Goal: Navigation & Orientation: Find specific page/section

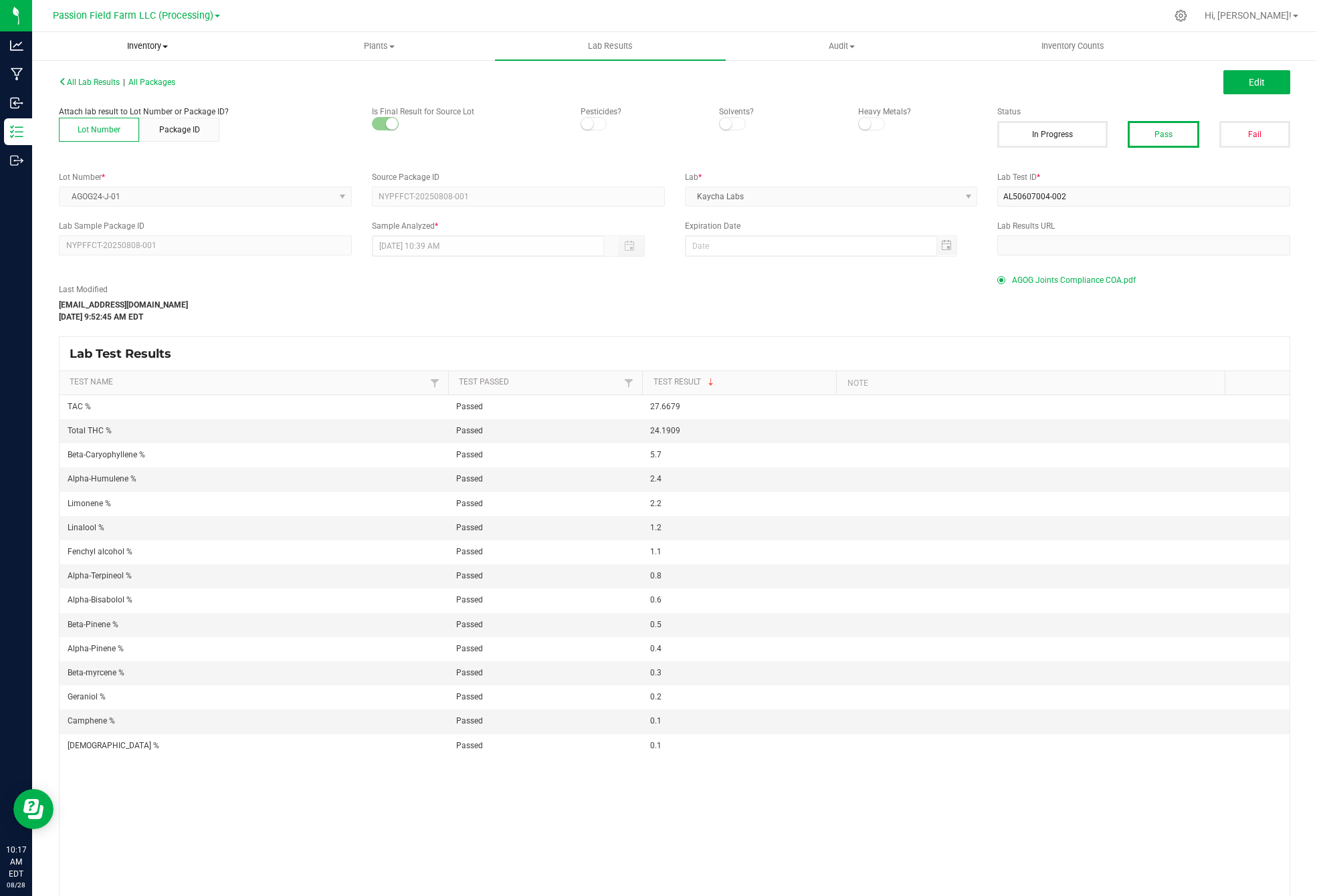
click at [148, 49] on span "Inventory" at bounding box center [148, 46] width 230 height 12
click at [138, 98] on li "All inventory" at bounding box center [148, 97] width 232 height 16
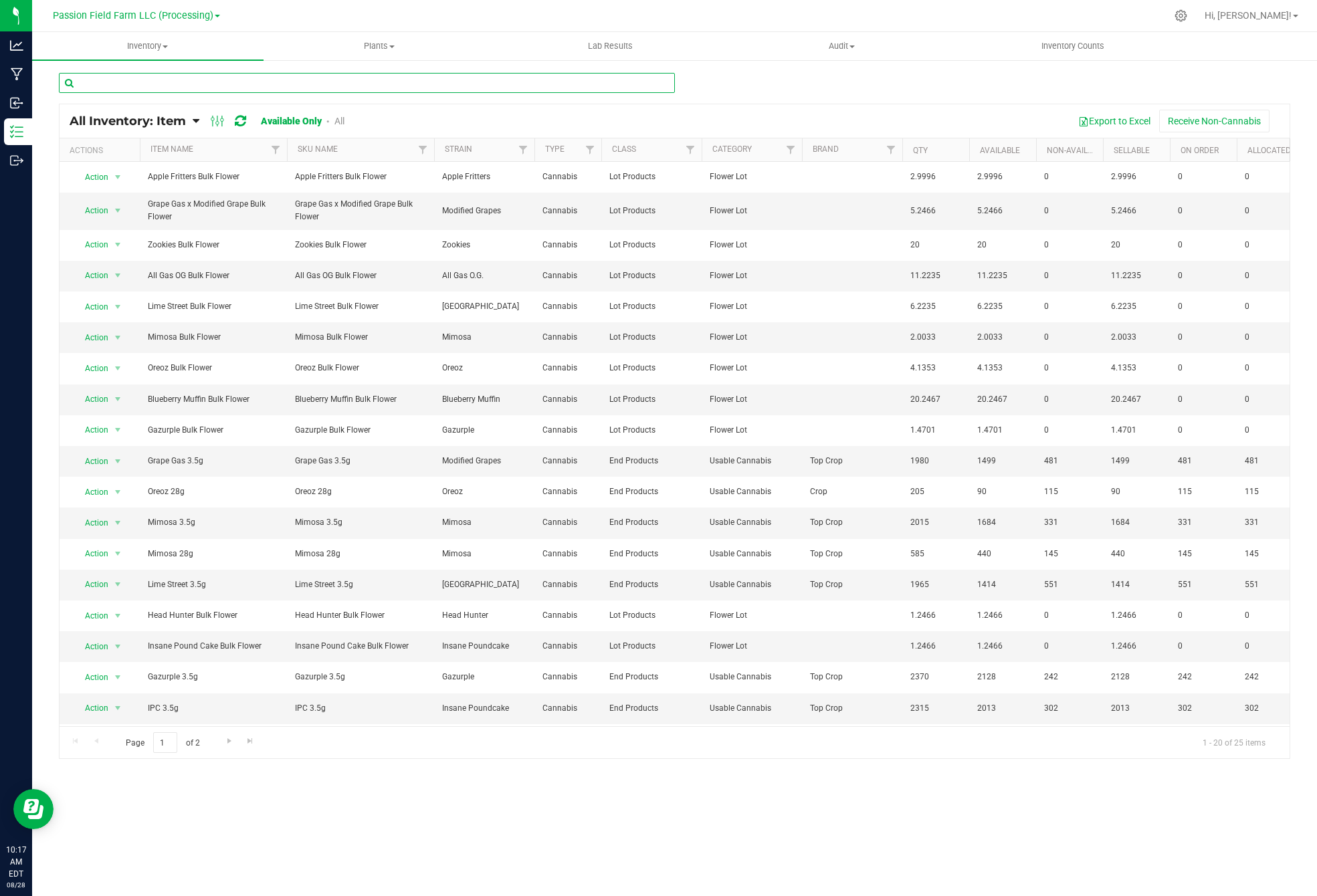
click at [390, 91] on input "text" at bounding box center [367, 82] width 616 height 20
click at [186, 737] on span "Page 1 of 2" at bounding box center [163, 742] width 97 height 21
click at [221, 743] on link "Go to the next page" at bounding box center [229, 741] width 20 height 18
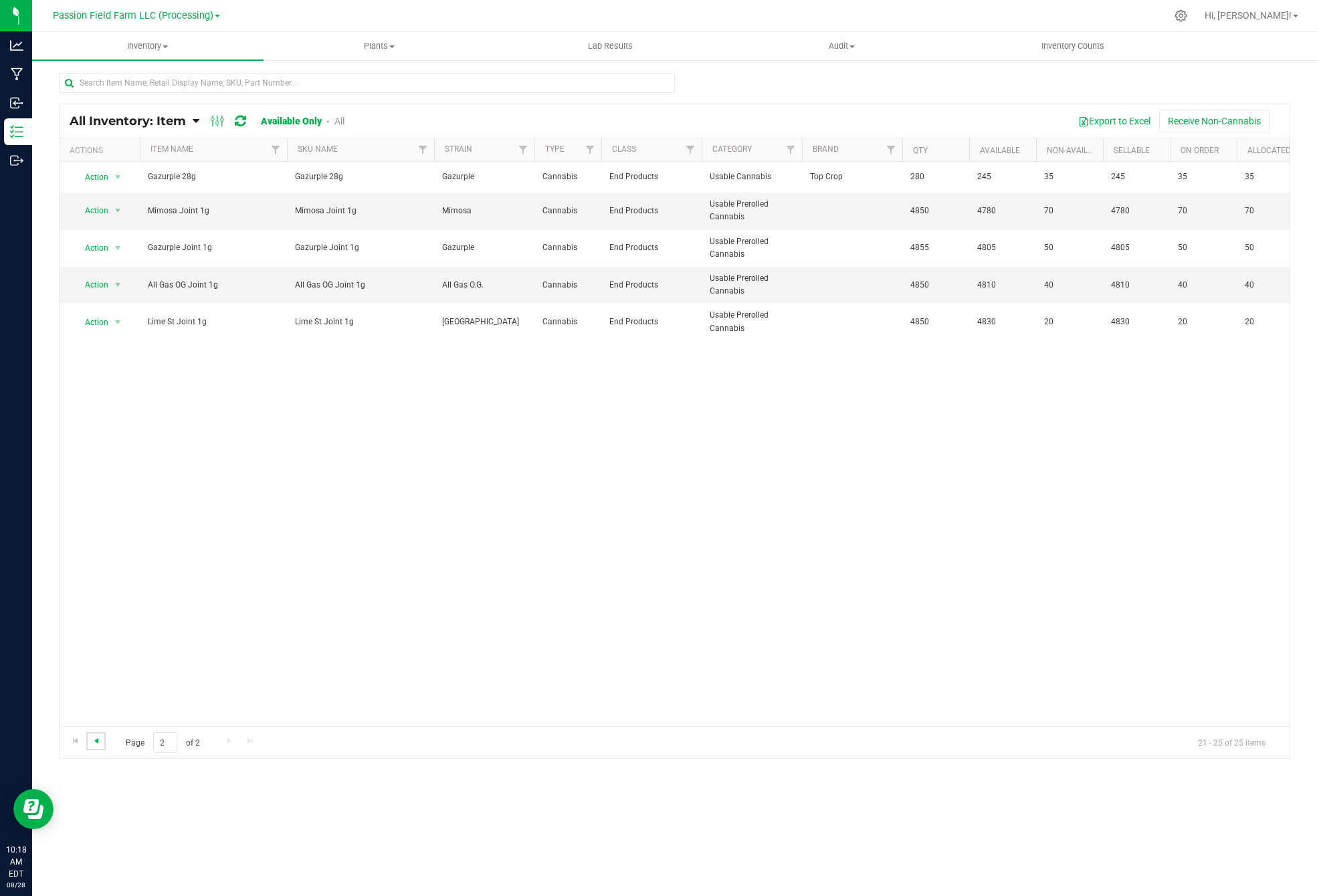
click at [93, 737] on span "Go to the previous page" at bounding box center [97, 740] width 11 height 11
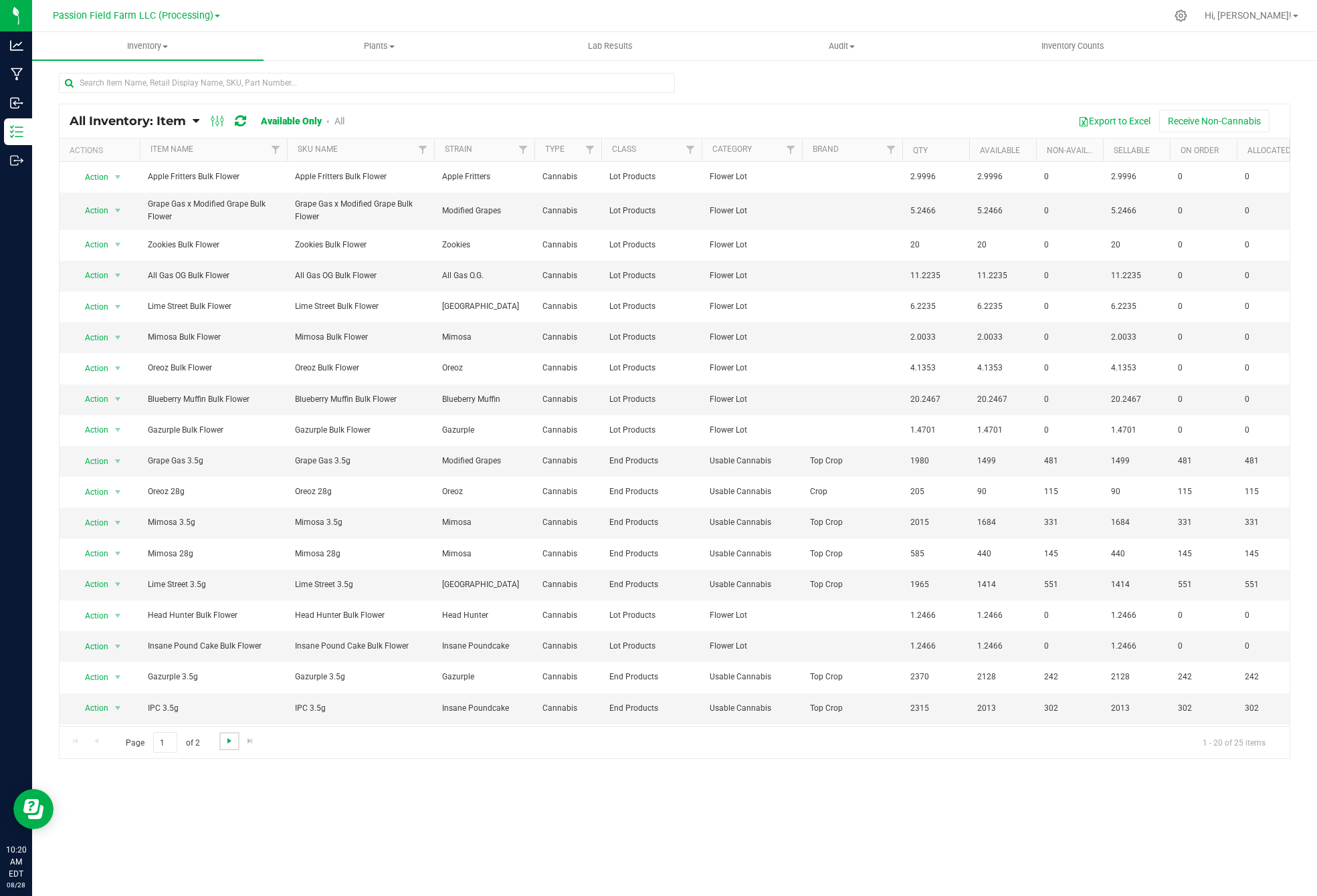
click at [223, 741] on link "Go to the next page" at bounding box center [229, 741] width 20 height 18
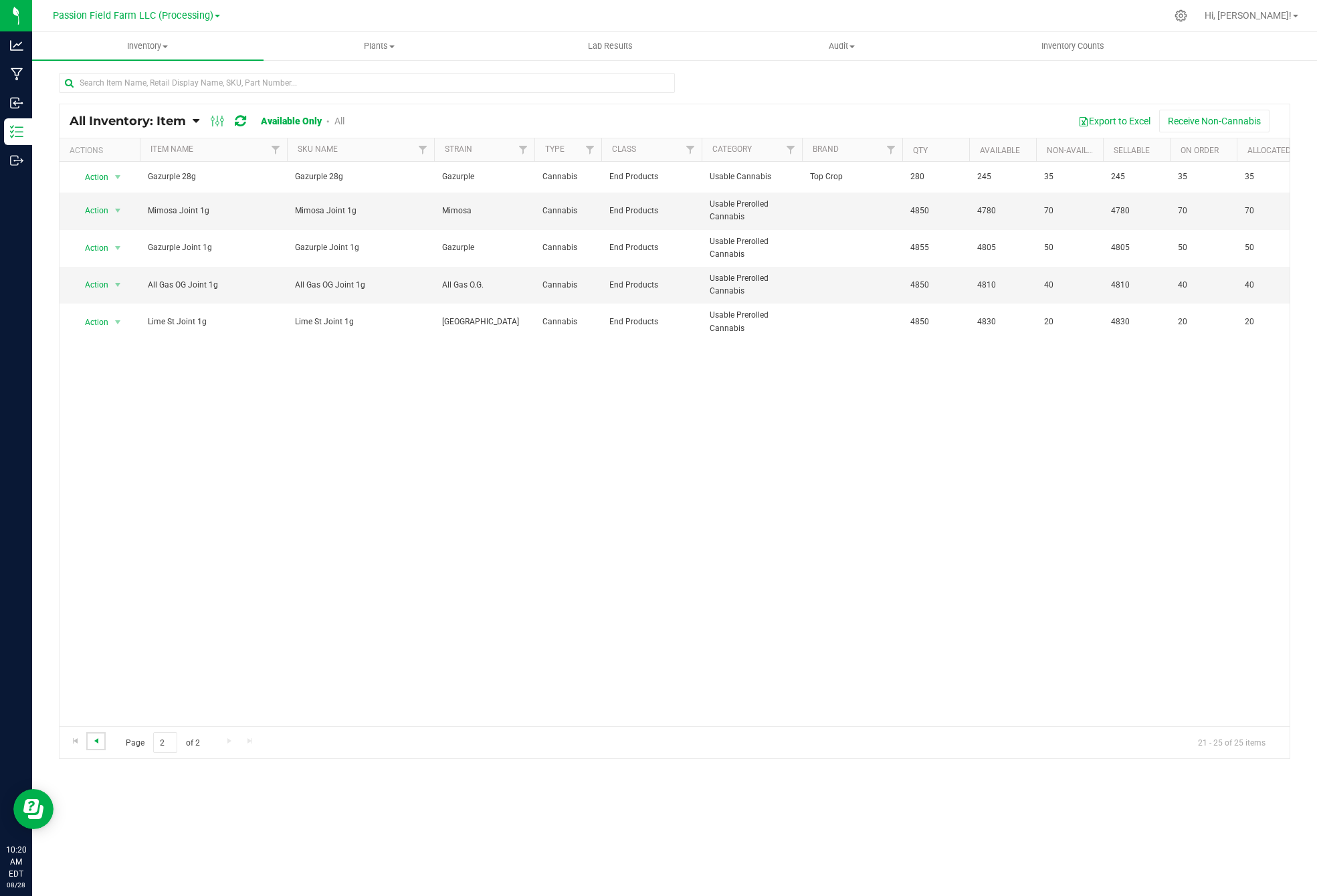
click at [92, 737] on span "Go to the previous page" at bounding box center [97, 740] width 11 height 11
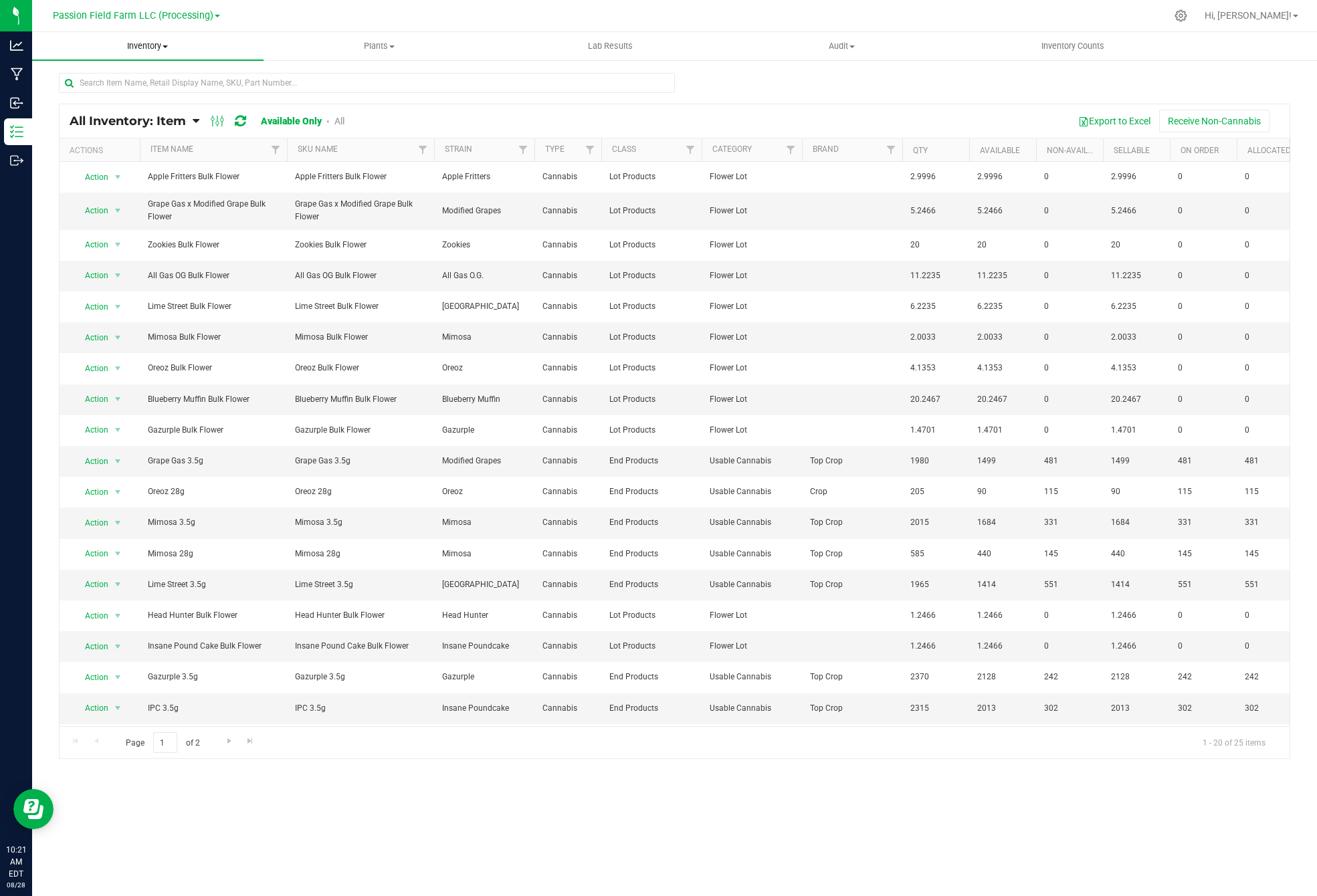
click at [173, 48] on span "Inventory" at bounding box center [148, 46] width 232 height 12
click at [160, 46] on span "Inventory" at bounding box center [148, 46] width 232 height 12
